Goal: Find specific page/section: Find specific page/section

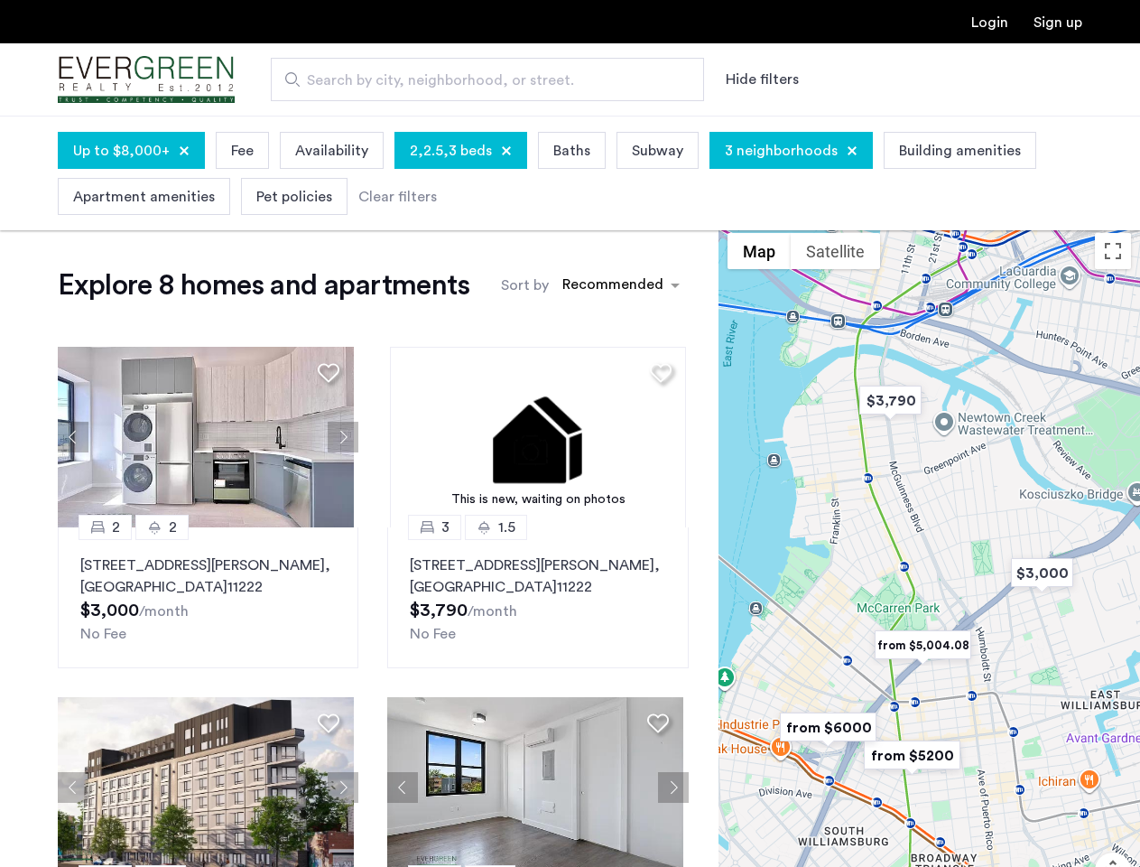
click at [761, 79] on button "Hide filters" at bounding box center [762, 80] width 73 height 22
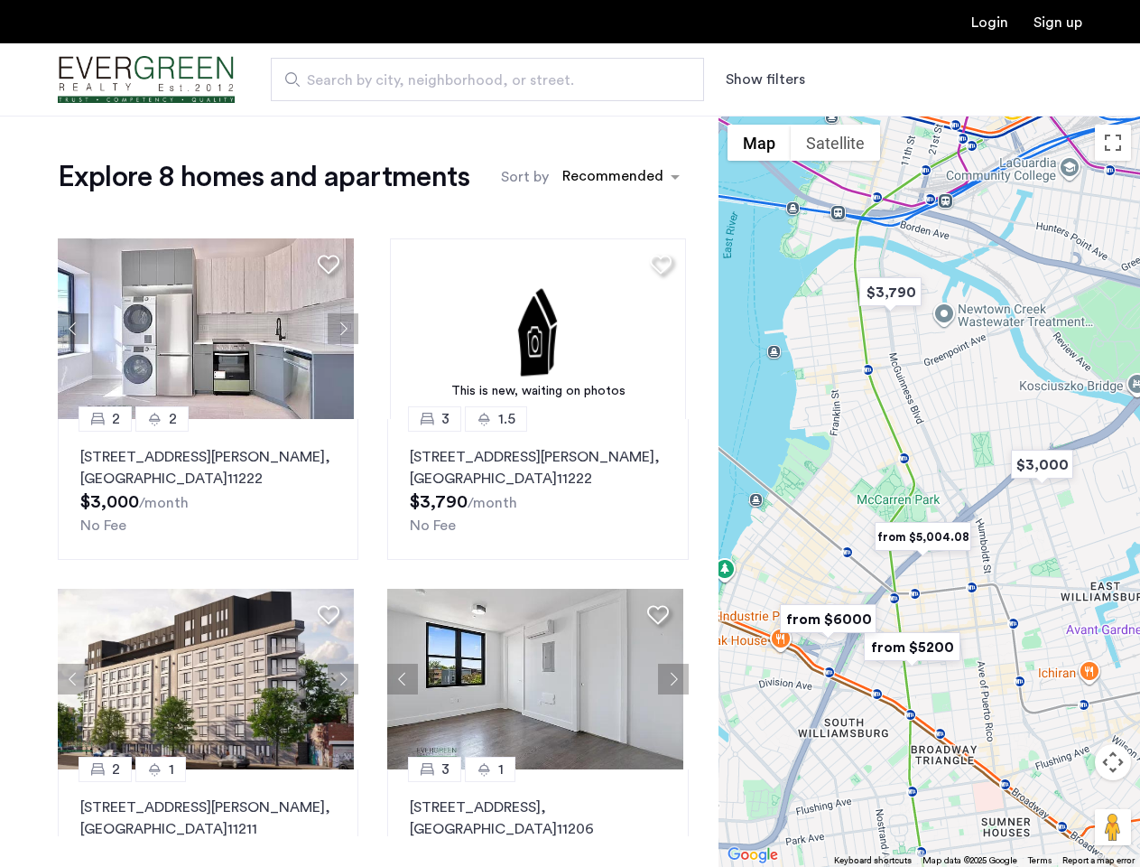
click at [130, 36] on span "Up to $8,000+" at bounding box center [121, 25] width 97 height 22
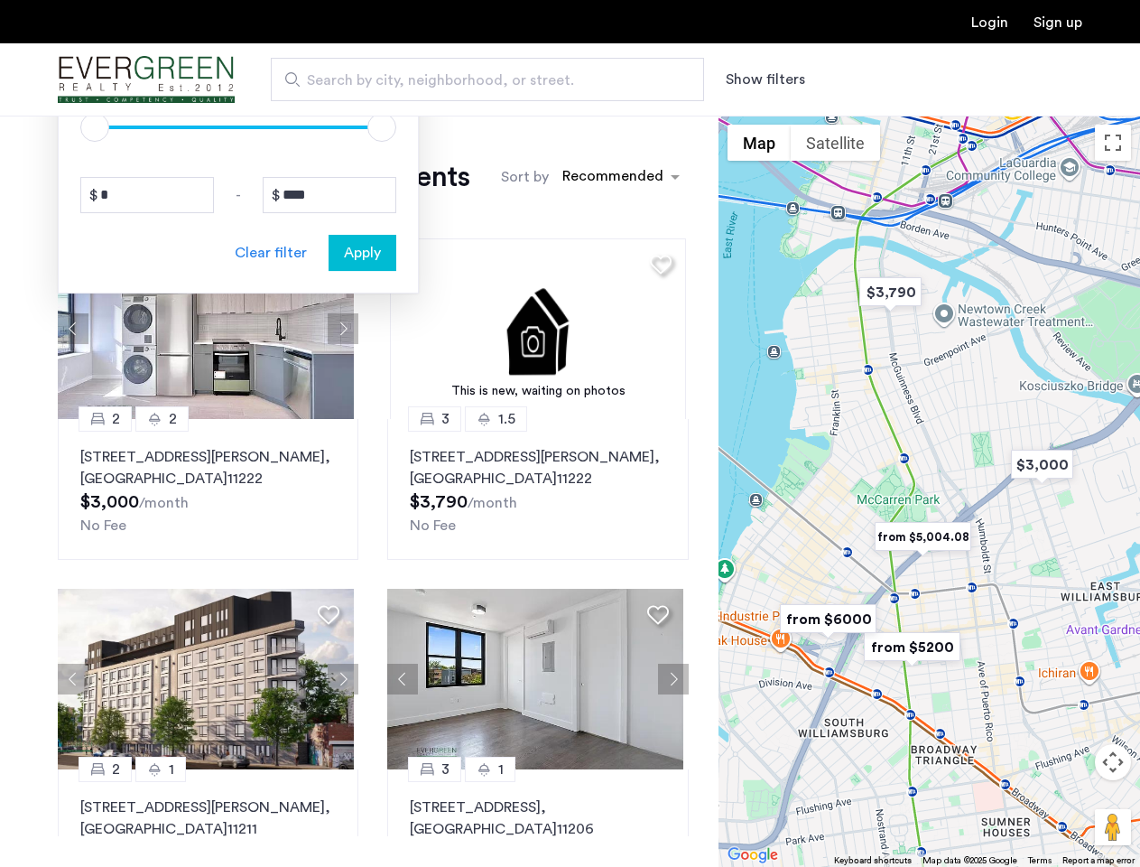
click at [181, 31] on div at bounding box center [184, 25] width 11 height 11
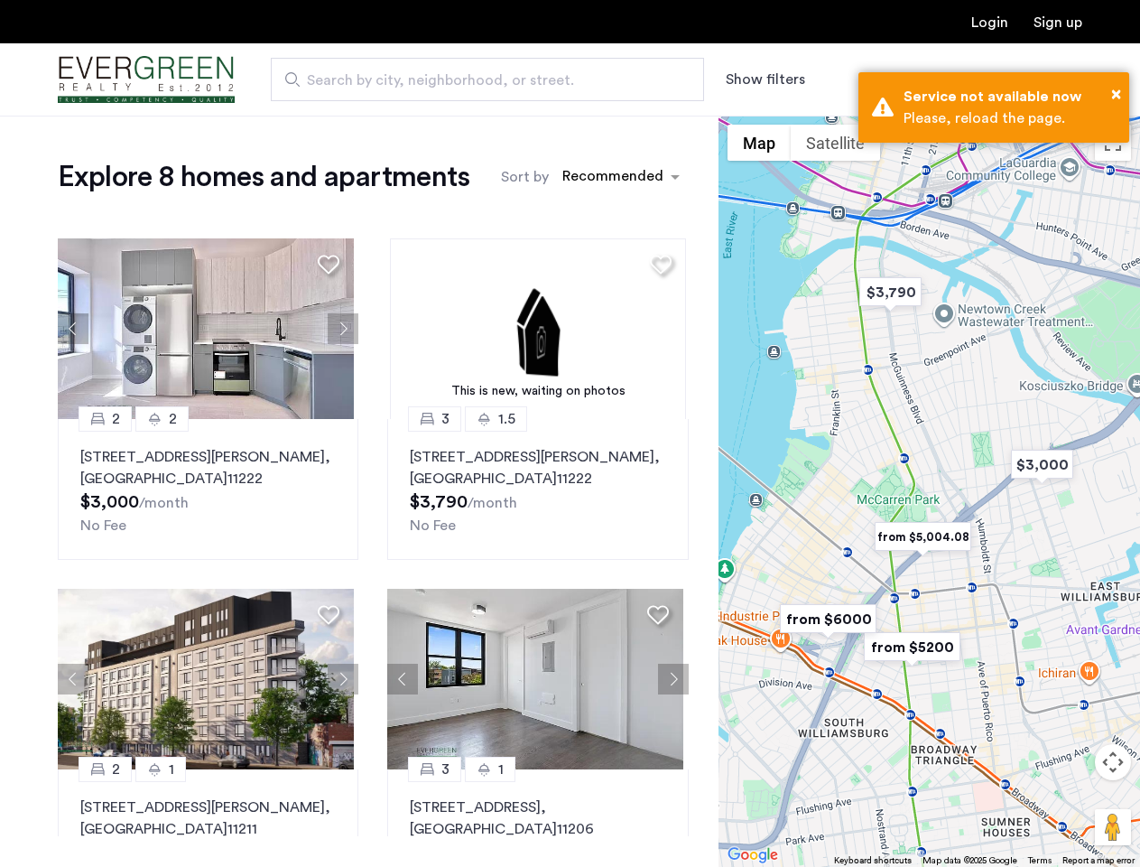
click at [240, 150] on div "Explore 8 homes and apartments Sort by Recommended 2 2 [STREET_ADDRESS][PERSON_…" at bounding box center [359, 494] width 718 height 756
click at [328, 150] on div "Explore 8 homes and apartments Sort by Recommended 2 2 [STREET_ADDRESS][PERSON_…" at bounding box center [359, 494] width 718 height 756
click at [455, 150] on div "Explore 8 homes and apartments Sort by Recommended 2 2 [STREET_ADDRESS][PERSON_…" at bounding box center [359, 494] width 718 height 756
click at [499, 151] on div "Explore 8 homes and apartments Sort by Recommended 2 2 [STREET_ADDRESS][PERSON_…" at bounding box center [359, 494] width 718 height 756
click at [564, 150] on div "Explore 8 homes and apartments Sort by Recommended 2 2 [STREET_ADDRESS][PERSON_…" at bounding box center [359, 494] width 718 height 756
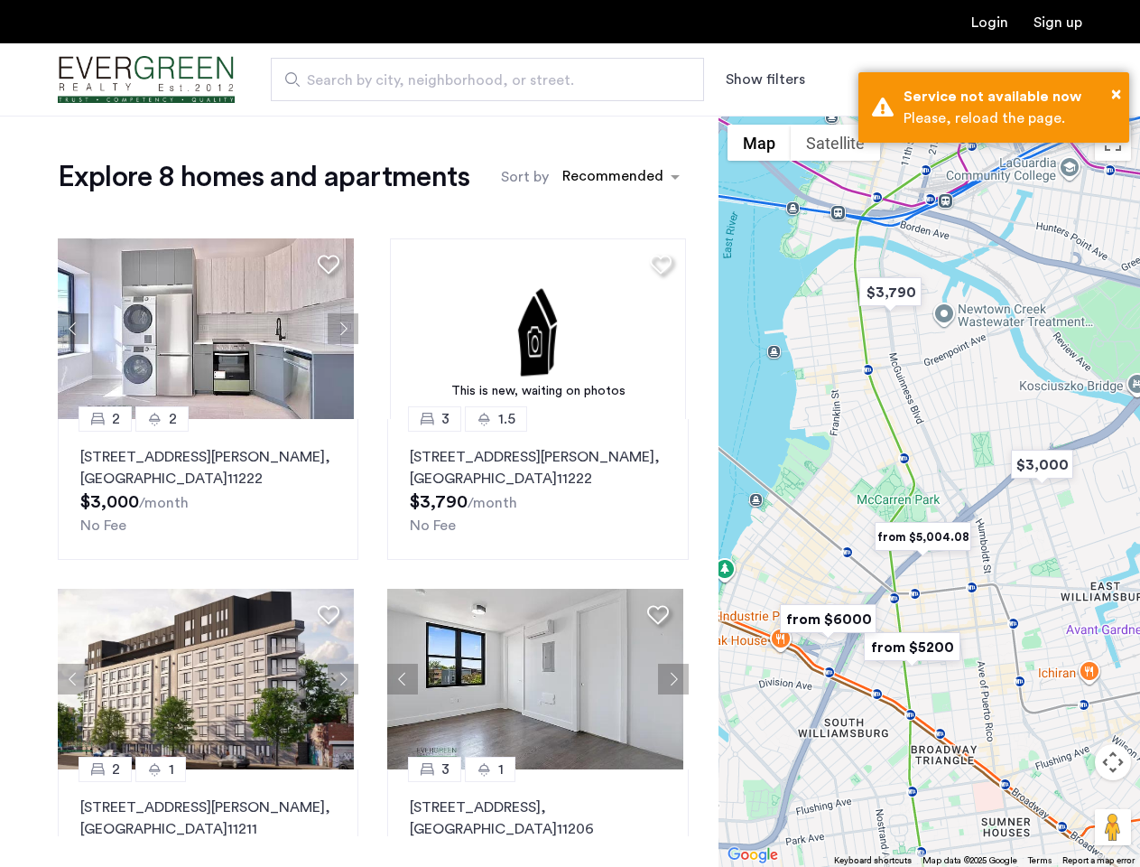
click at [648, 150] on div "Explore 8 homes and apartments Sort by Recommended 2 2 [STREET_ADDRESS][PERSON_…" at bounding box center [359, 494] width 718 height 756
click at [780, 150] on button "Map" at bounding box center [759, 143] width 63 height 36
